Goal: Task Accomplishment & Management: Use online tool/utility

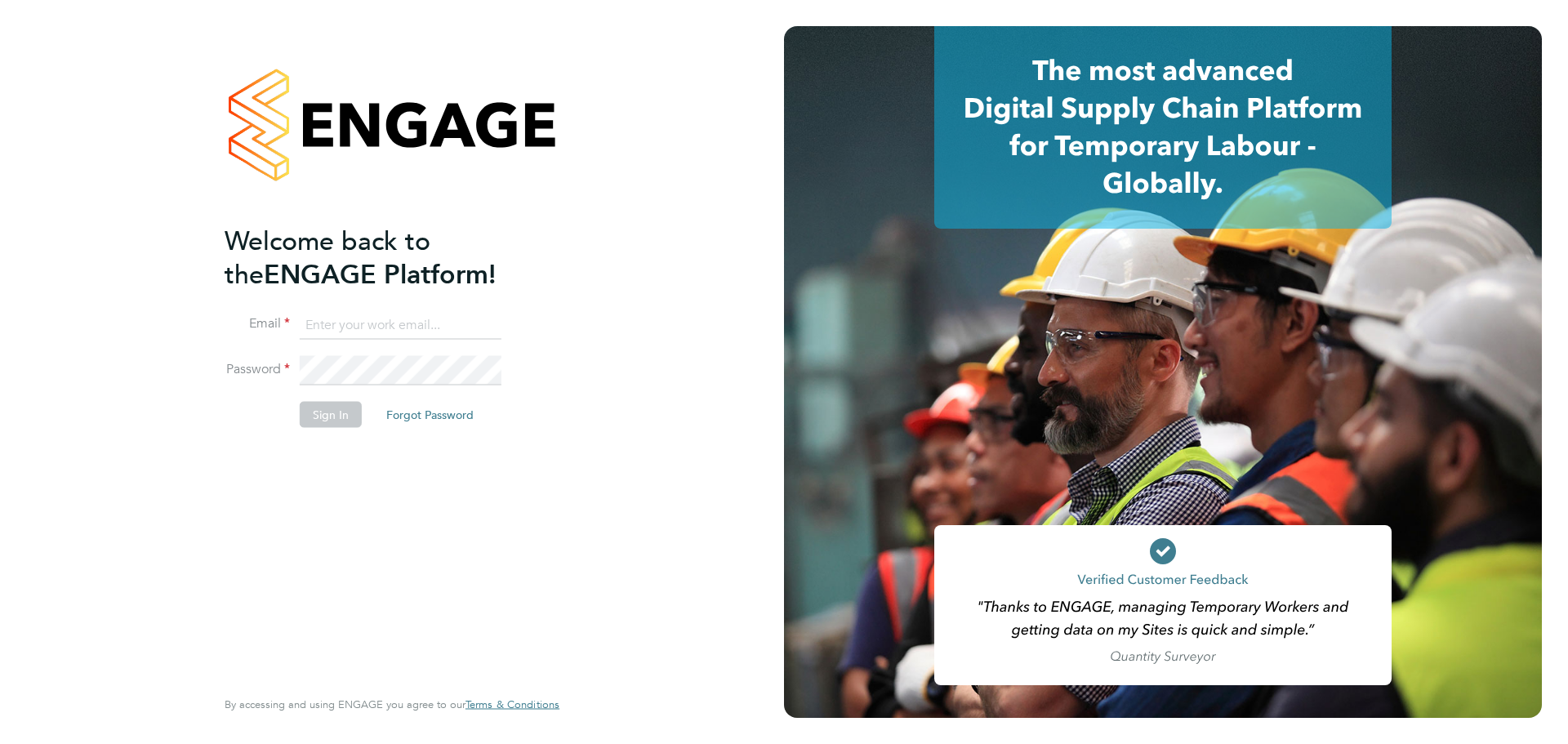
type input "[PERSON_NAME][EMAIL_ADDRESS][DOMAIN_NAME]"
click at [319, 406] on button "Sign In" at bounding box center [330, 413] width 62 height 26
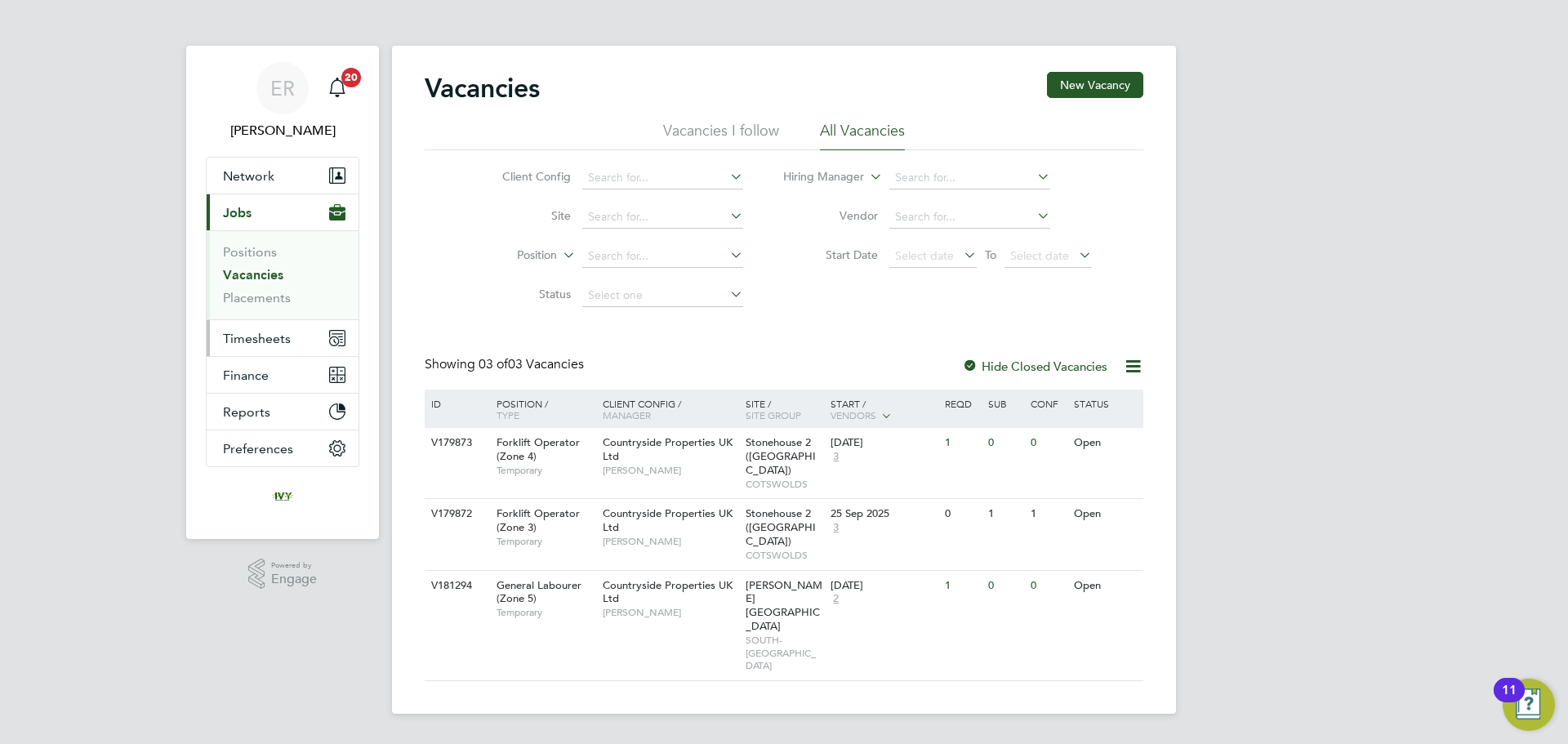
click at [266, 337] on span "Timesheets" at bounding box center [257, 338] width 68 height 15
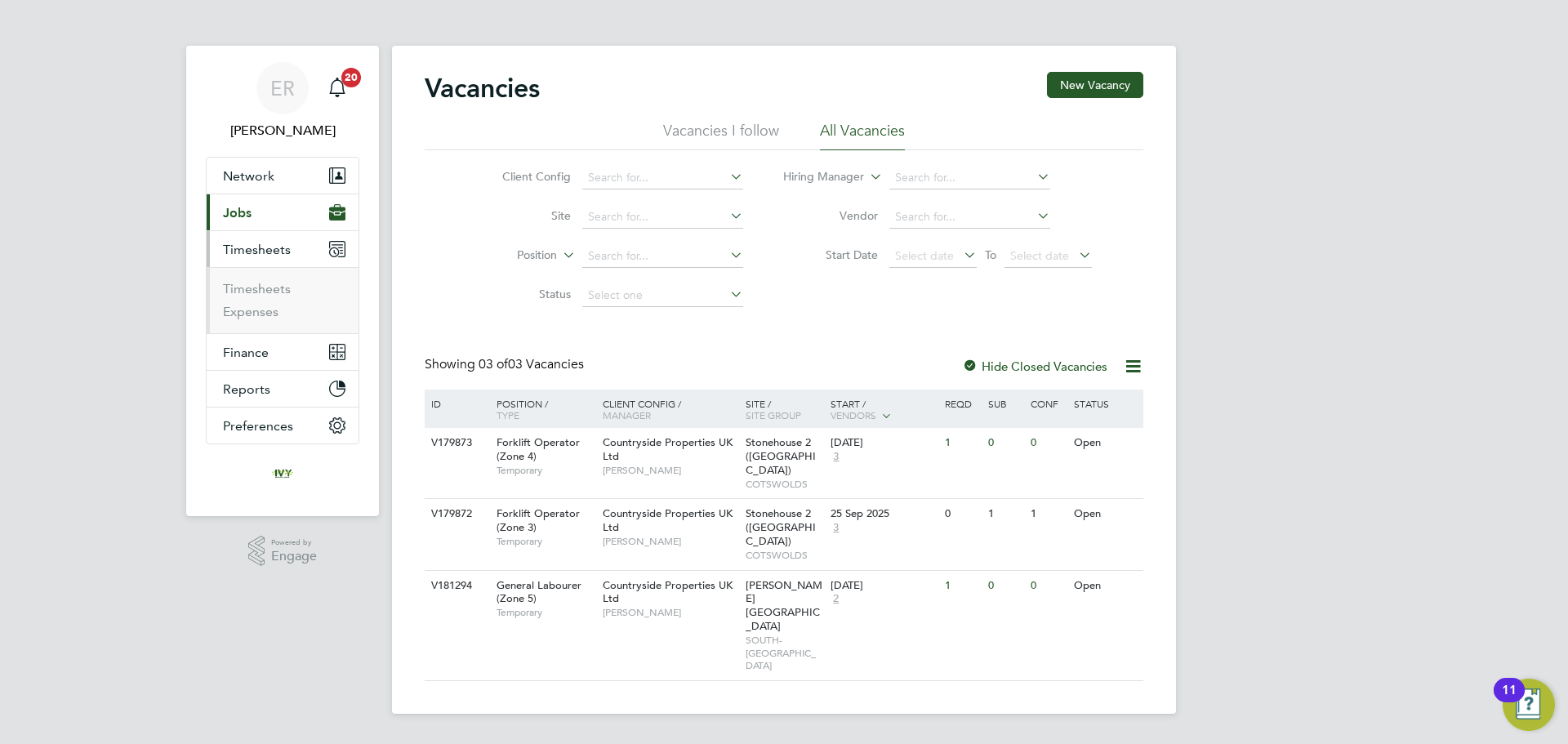
click at [238, 220] on span "Jobs" at bounding box center [237, 212] width 28 height 15
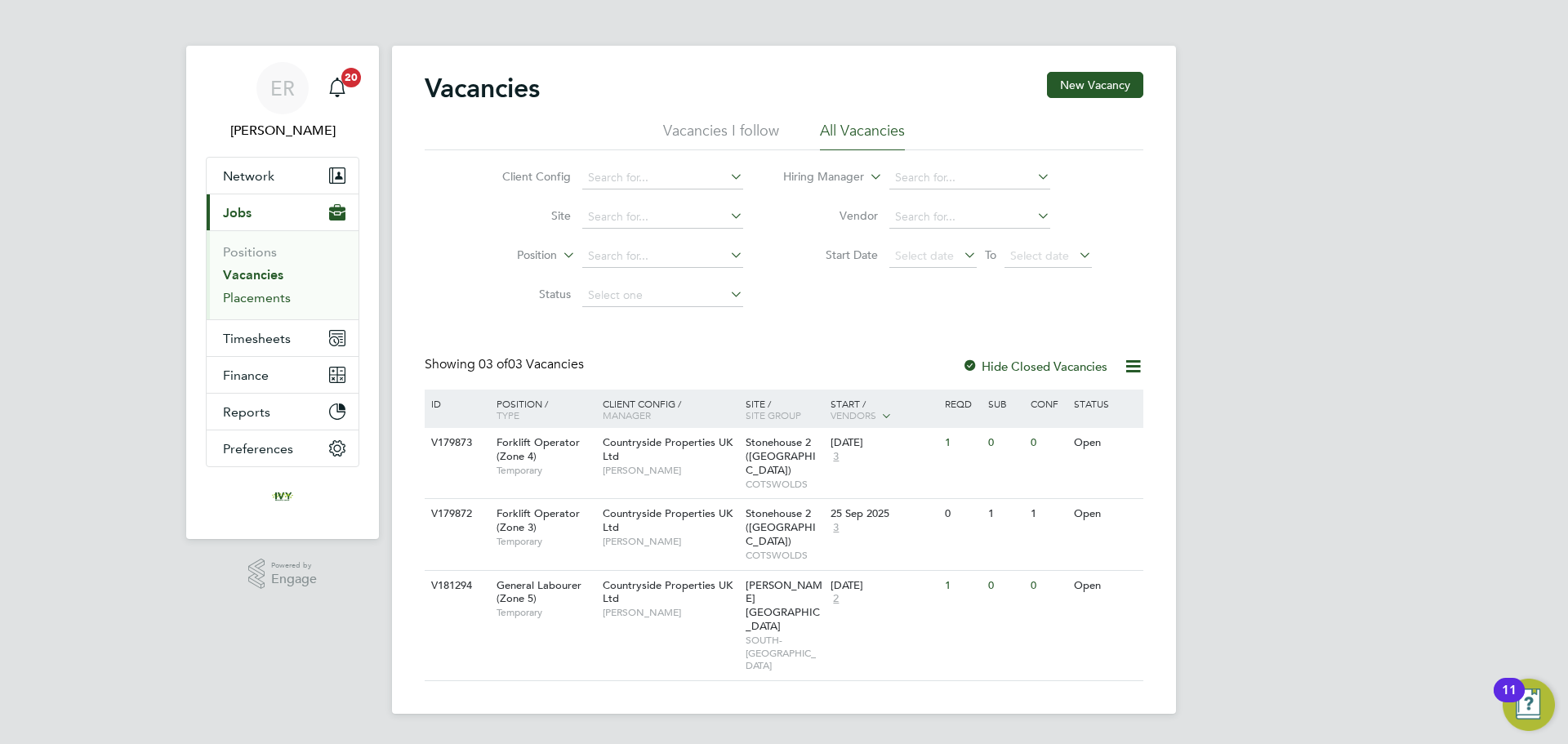
click at [259, 292] on link "Placements" at bounding box center [257, 297] width 68 height 15
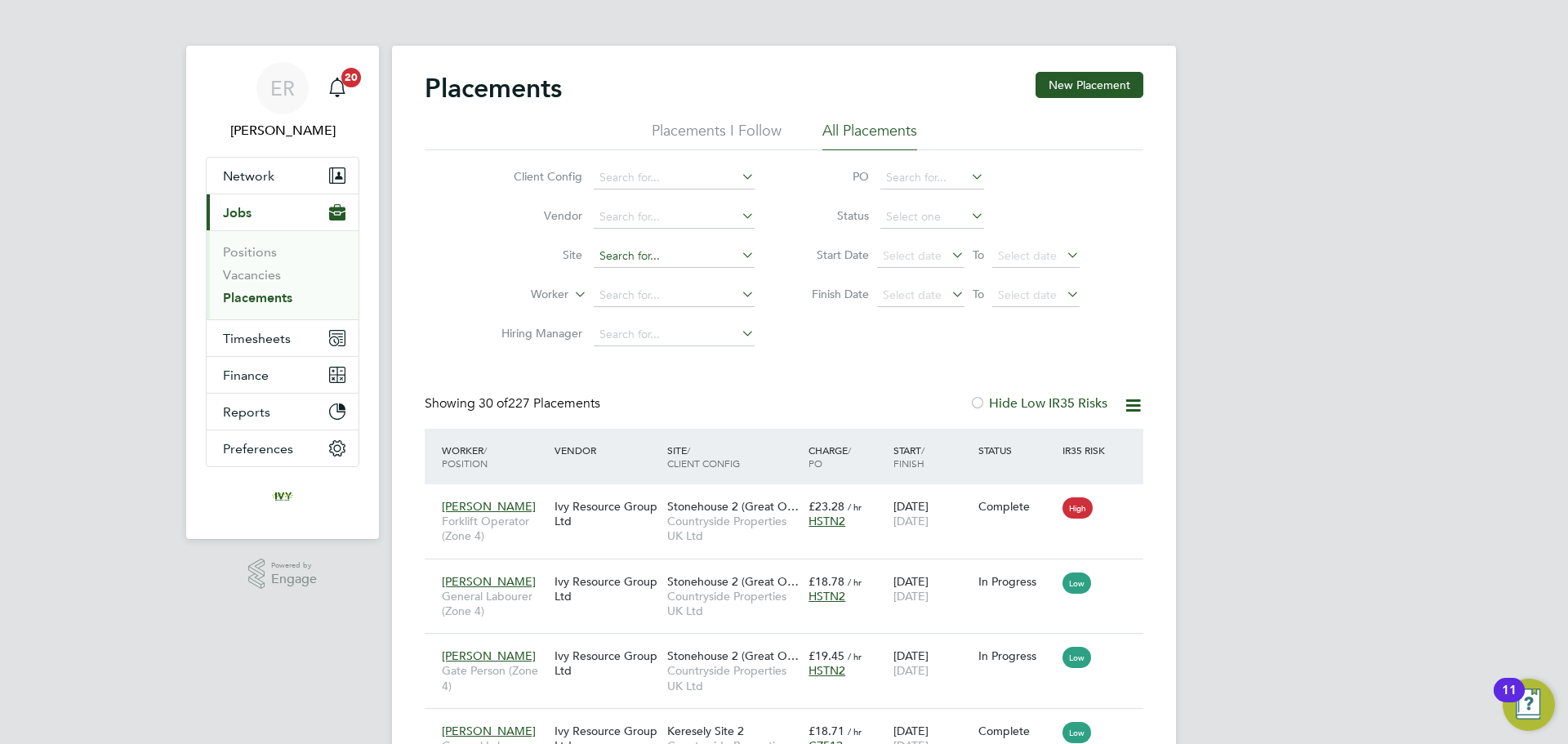
click at [630, 251] on input at bounding box center [673, 257] width 161 height 23
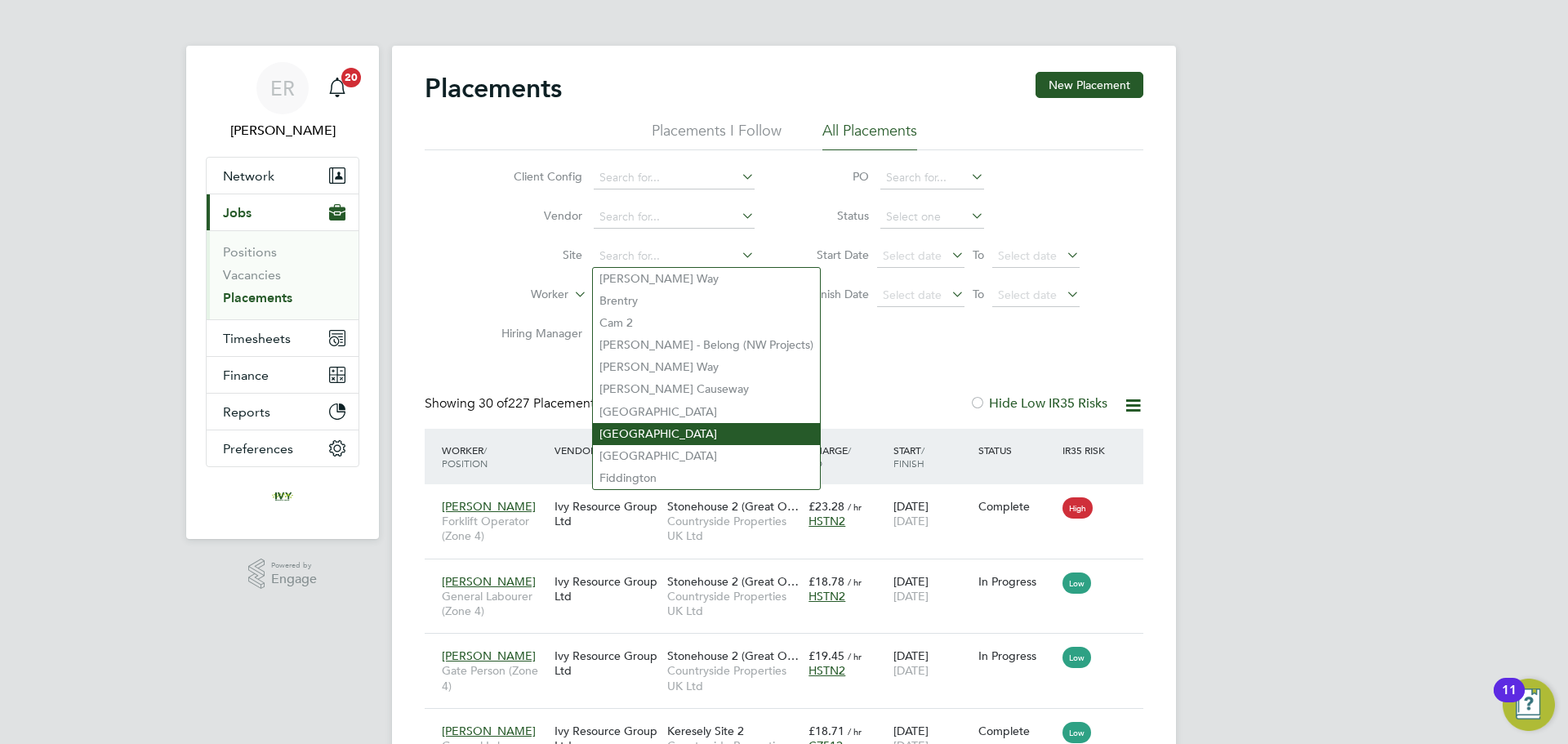
click at [656, 423] on li "Dudbridge Hill" at bounding box center [706, 434] width 227 height 22
type input "Dudbridge Hill"
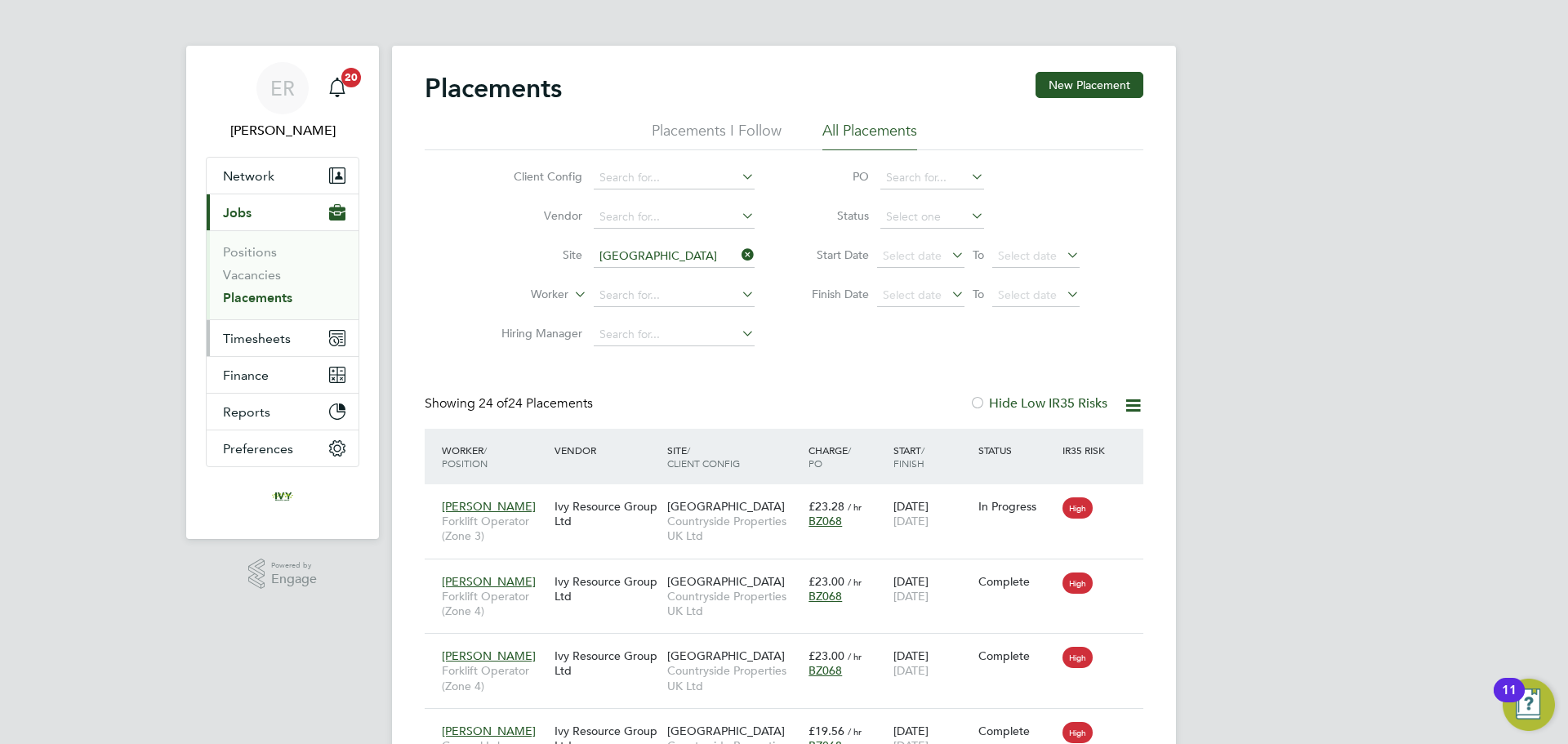
click at [269, 339] on span "Timesheets" at bounding box center [257, 338] width 68 height 15
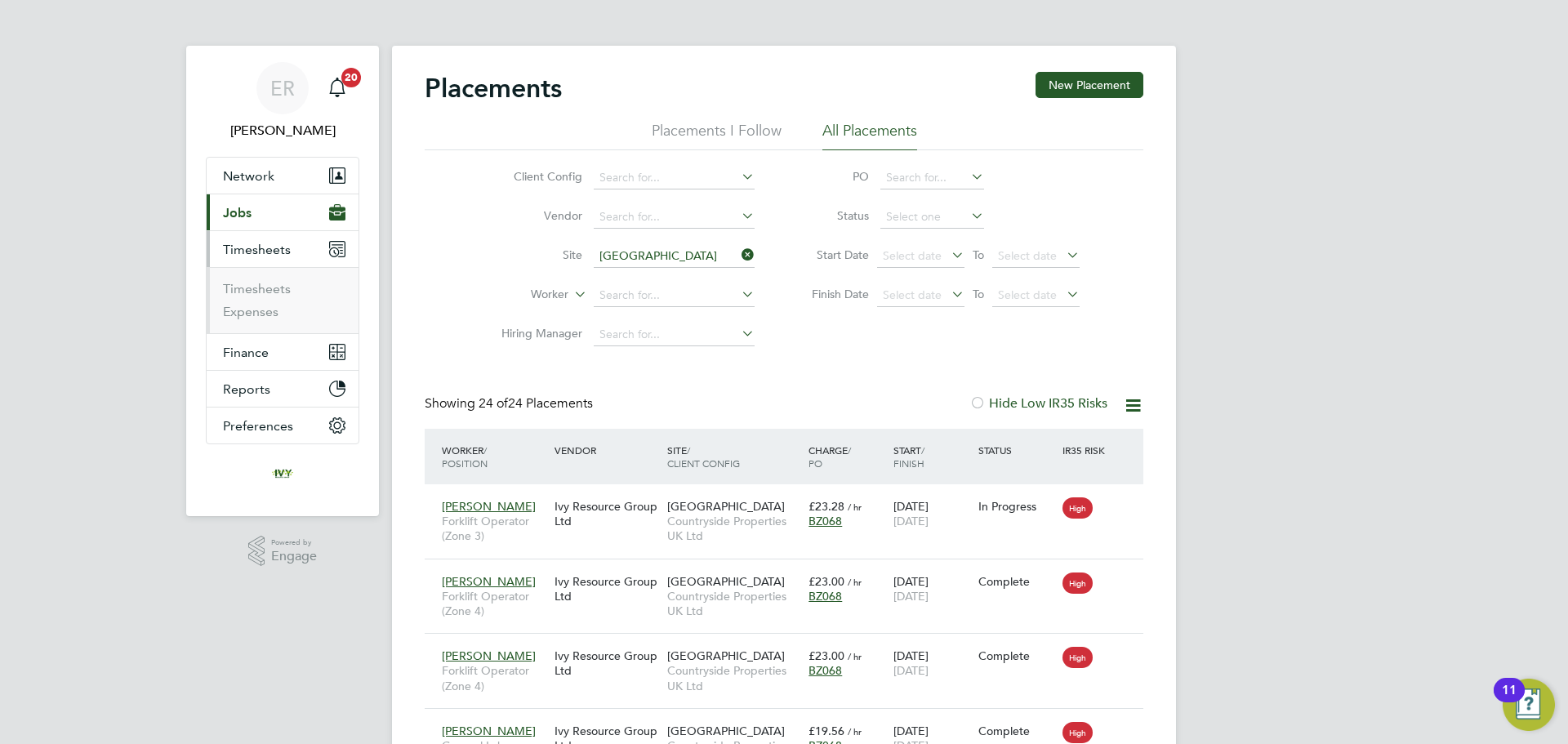
click at [275, 298] on li "Timesheets" at bounding box center [284, 292] width 123 height 23
click at [277, 293] on link "Timesheets" at bounding box center [257, 288] width 68 height 15
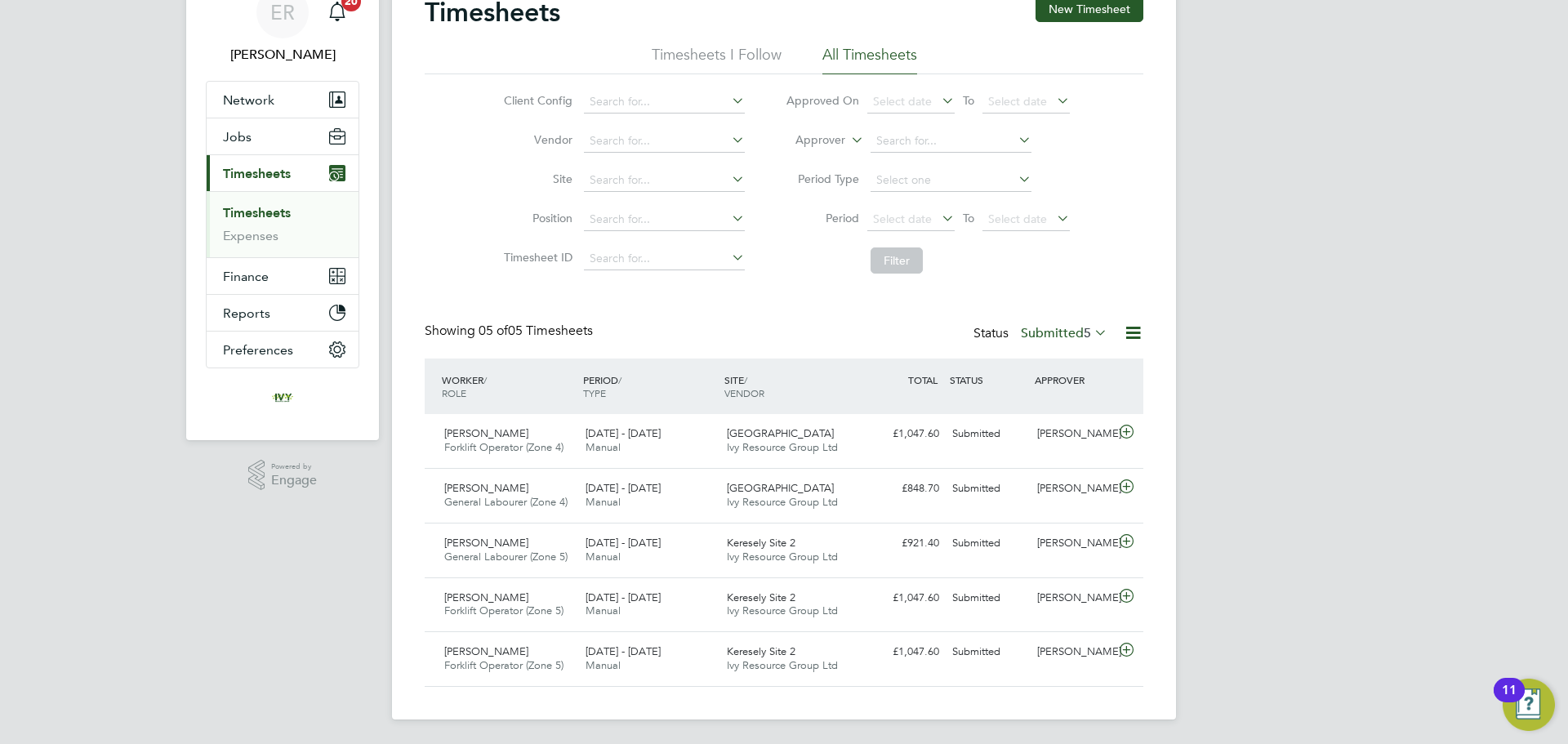
scroll to position [77, 0]
click at [1087, 4] on button "New Timesheet" at bounding box center [1089, 7] width 107 height 26
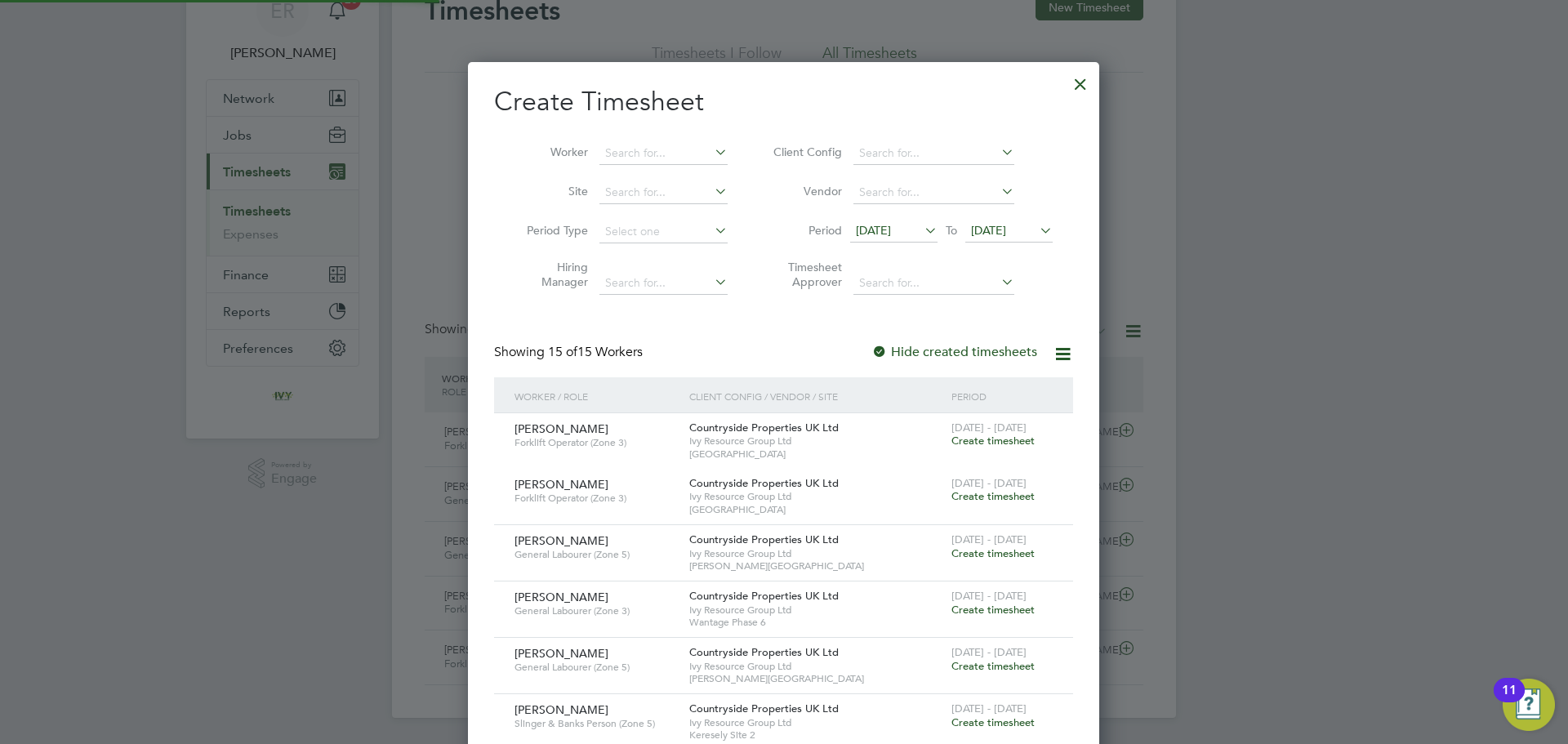
scroll to position [1509, 633]
click at [997, 225] on span "22 Sep 2025" at bounding box center [989, 230] width 36 height 15
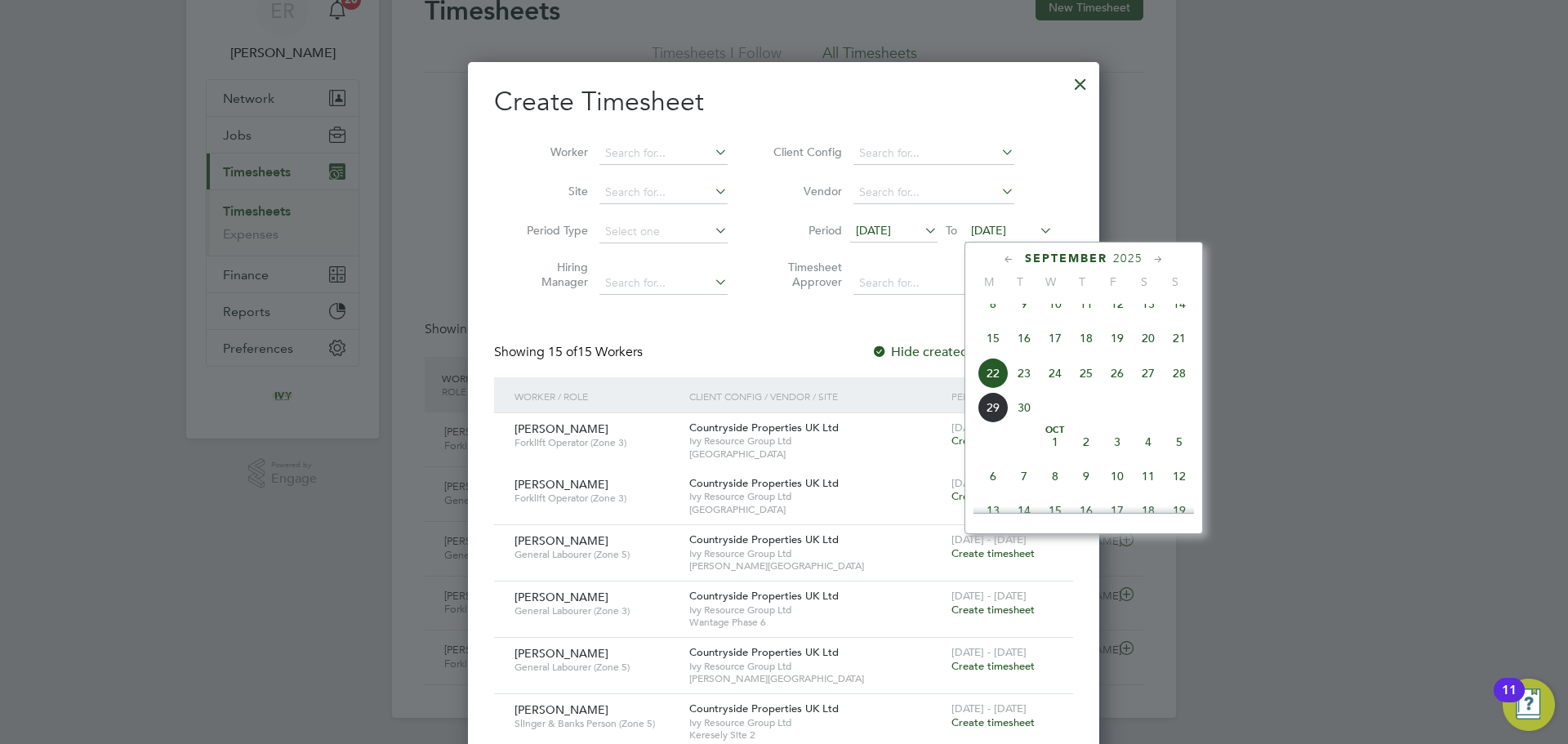
click at [1179, 381] on span "28" at bounding box center [1179, 373] width 31 height 31
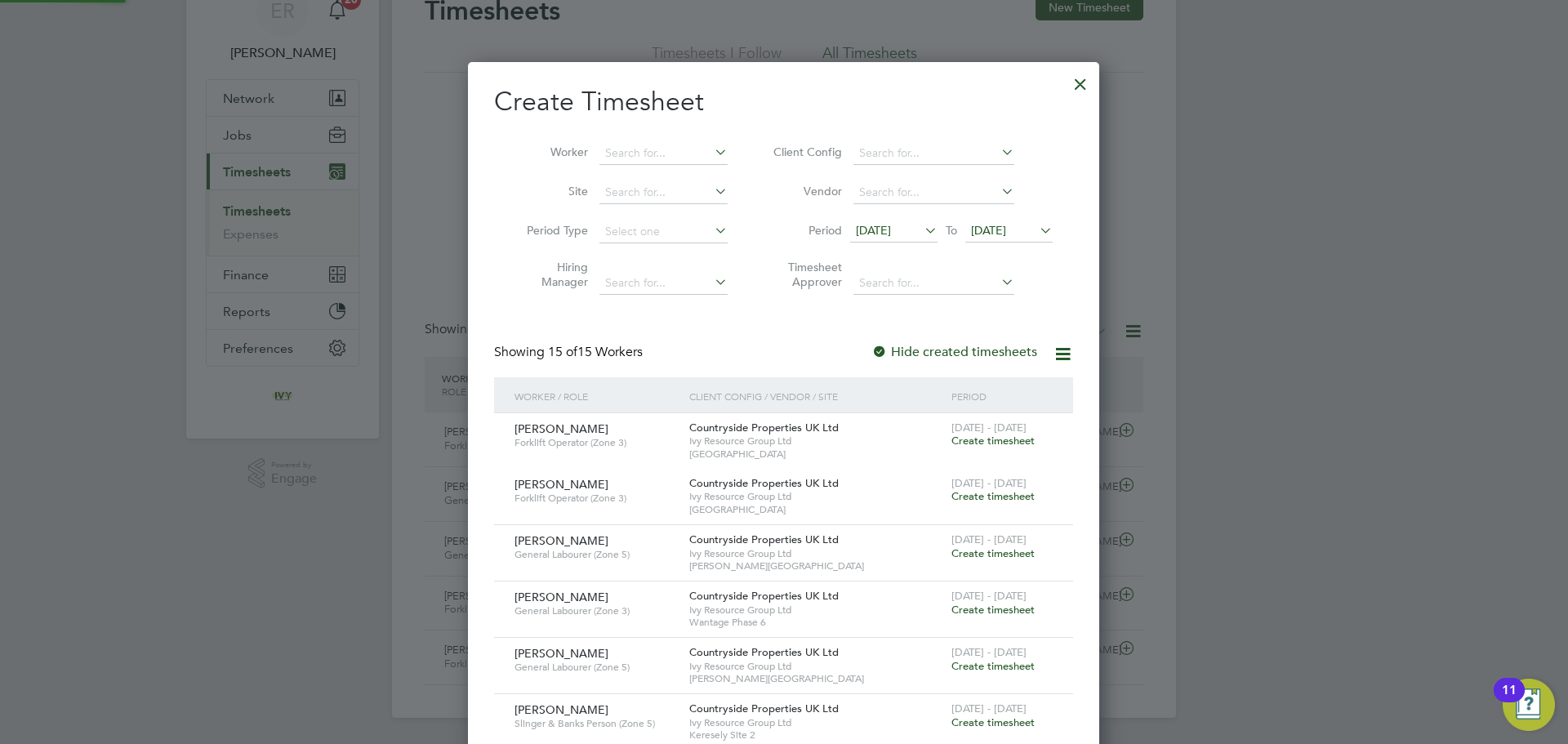
scroll to position [1509, 633]
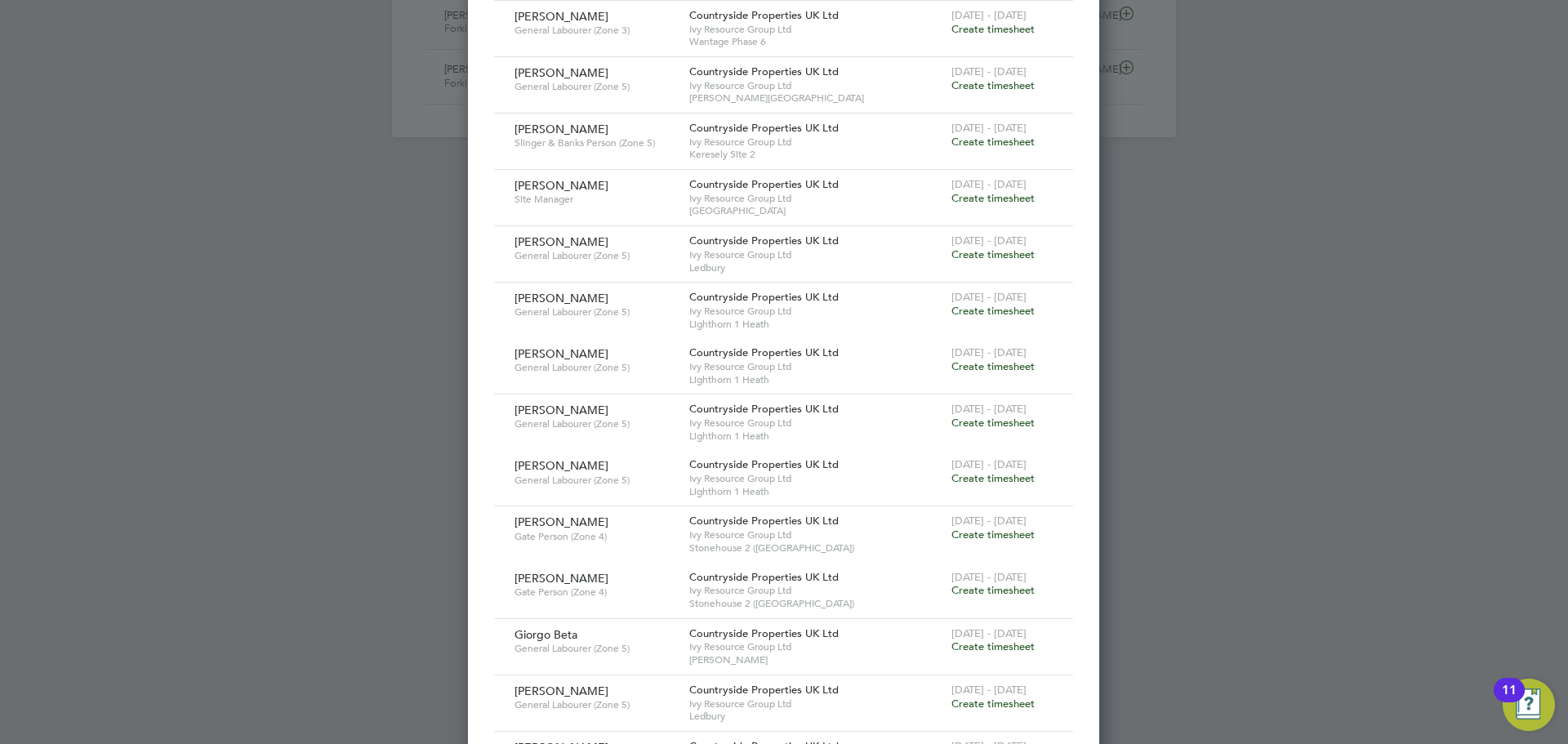
click at [1027, 203] on span "Create timesheet" at bounding box center [993, 198] width 84 height 14
